Goal: Check status: Check status

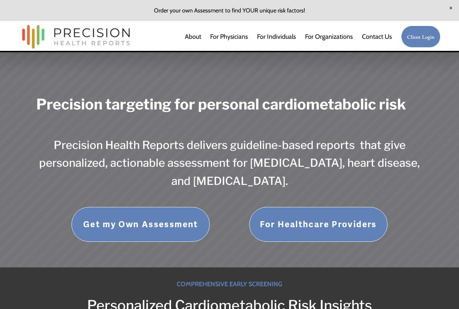
click at [417, 39] on link "Client Login" at bounding box center [421, 37] width 40 height 22
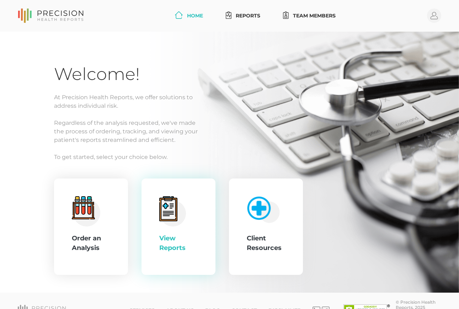
click at [178, 221] on circle at bounding box center [173, 213] width 26 height 26
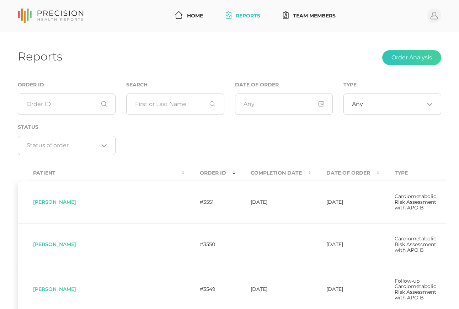
scroll to position [6, 0]
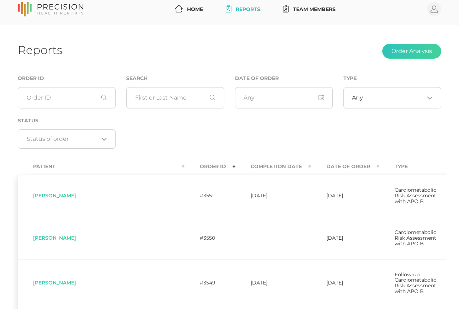
click at [235, 166] on th "Completion Date" at bounding box center [273, 167] width 76 height 16
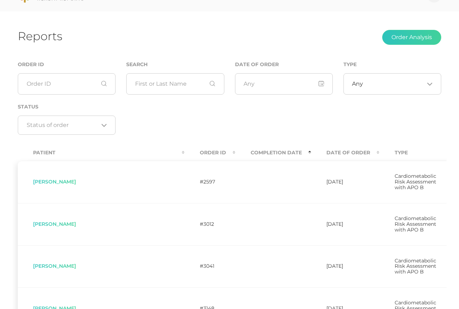
scroll to position [22, 0]
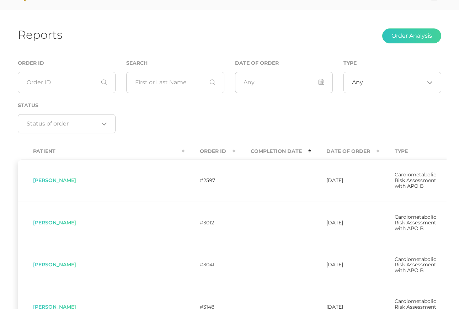
click at [235, 149] on th "Completion Date" at bounding box center [273, 151] width 76 height 16
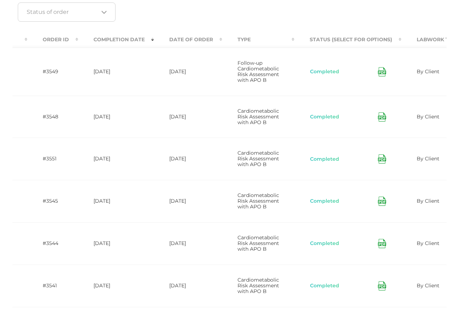
scroll to position [133, 0]
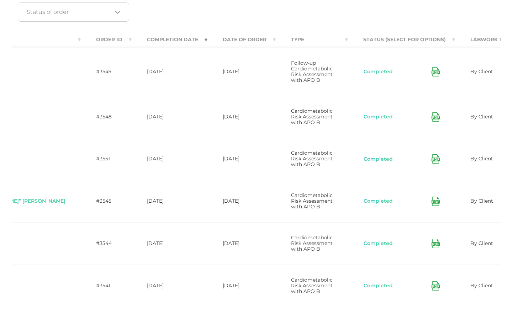
scroll to position [0, 103]
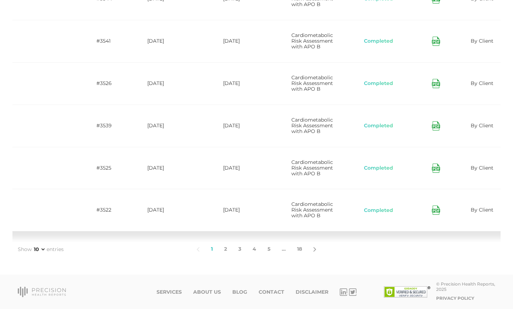
scroll to position [420, 0]
click at [226, 251] on link "2" at bounding box center [225, 249] width 14 height 15
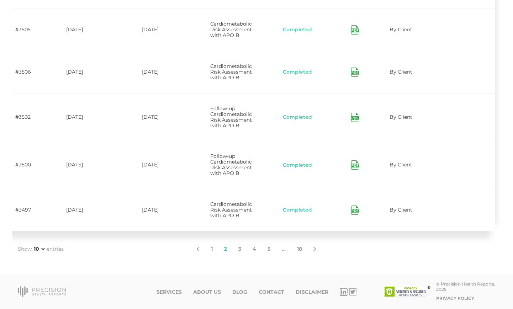
click at [210, 252] on link "1" at bounding box center [211, 249] width 13 height 15
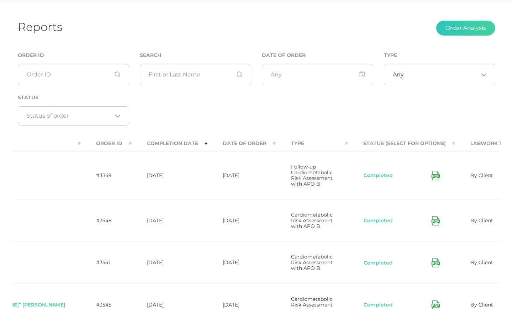
scroll to position [0, 103]
drag, startPoint x: 463, startPoint y: 174, endPoint x: 463, endPoint y: 177, distance: 3.6
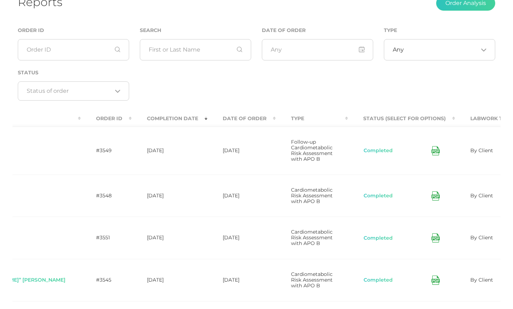
scroll to position [54, 0]
